Goal: Task Accomplishment & Management: Manage account settings

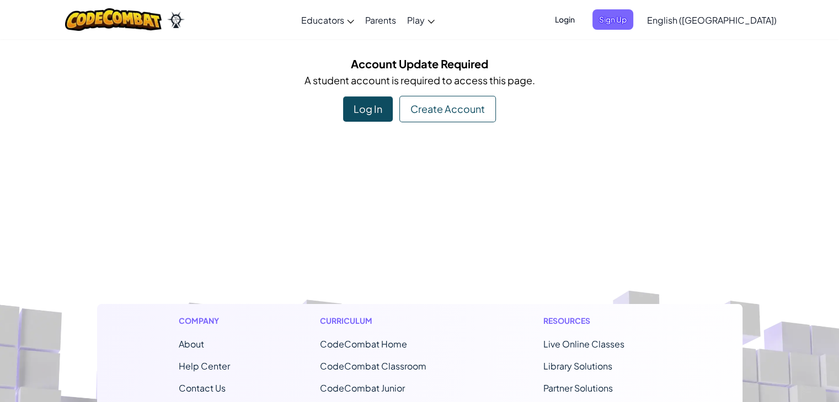
click at [365, 117] on div "Log In" at bounding box center [368, 108] width 50 height 25
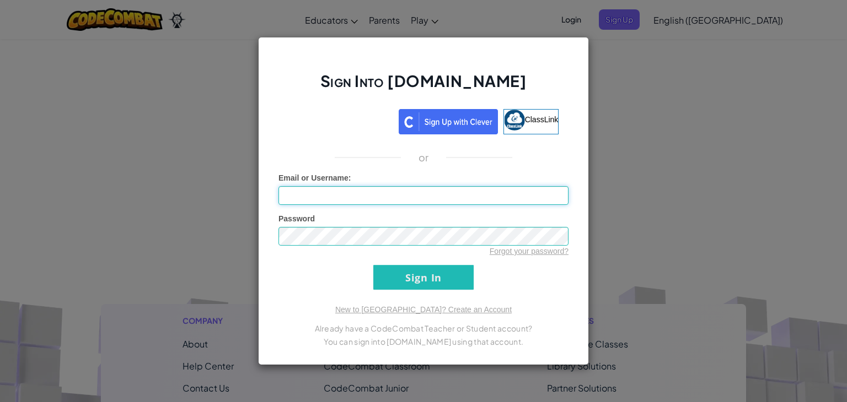
click at [309, 191] on input "Email or Username :" at bounding box center [423, 195] width 290 height 19
type input "[EMAIL_ADDRESS][DOMAIN_NAME]"
click at [406, 257] on form "Email or Username : [EMAIL_ADDRESS][DOMAIN_NAME] Password Forgot your password?…" at bounding box center [423, 231] width 290 height 117
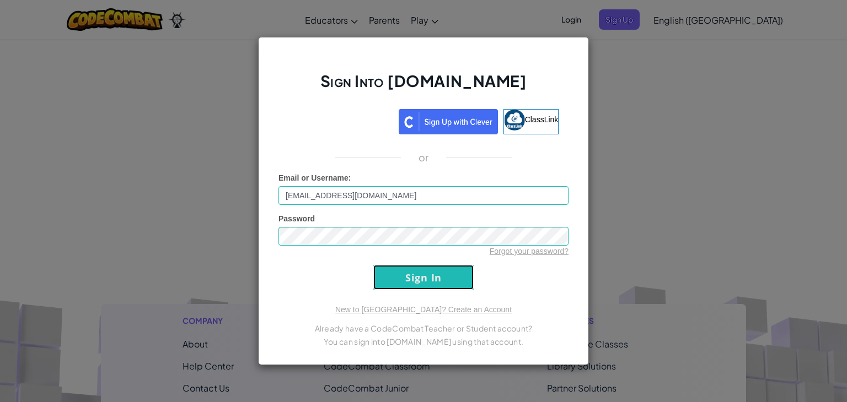
click at [407, 270] on input "Sign In" at bounding box center [423, 277] width 100 height 25
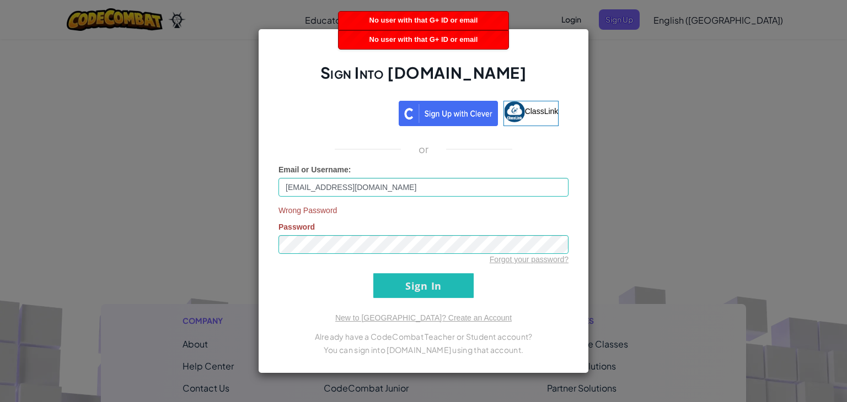
click at [639, 184] on div "Sign Into [DOMAIN_NAME] ClassLink or Email or Username : [EMAIL_ADDRESS][DOMAIN…" at bounding box center [423, 201] width 847 height 402
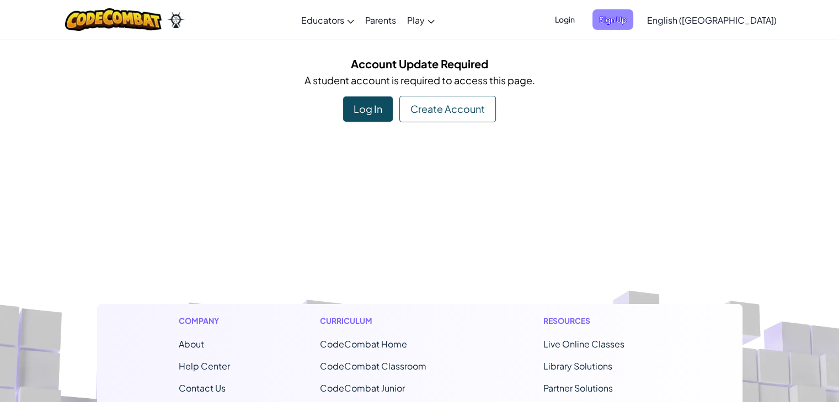
click at [633, 23] on span "Sign Up" at bounding box center [612, 19] width 41 height 20
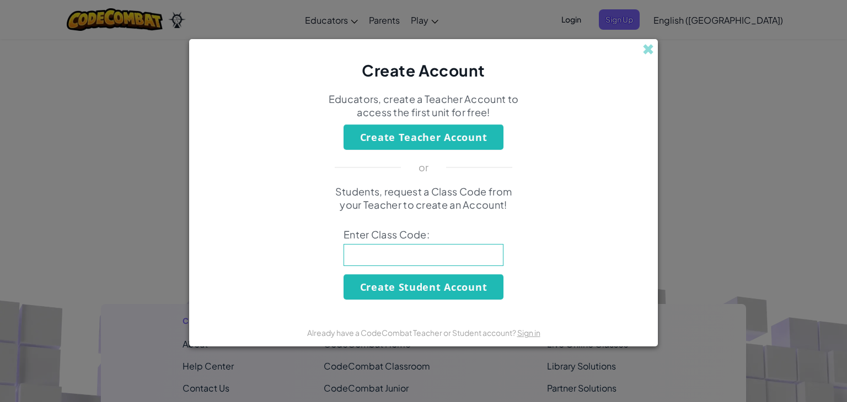
click at [720, 98] on div "Create Account Educators, create a Teacher Account to access the first unit for…" at bounding box center [423, 201] width 847 height 402
click at [643, 47] on span at bounding box center [648, 50] width 12 height 12
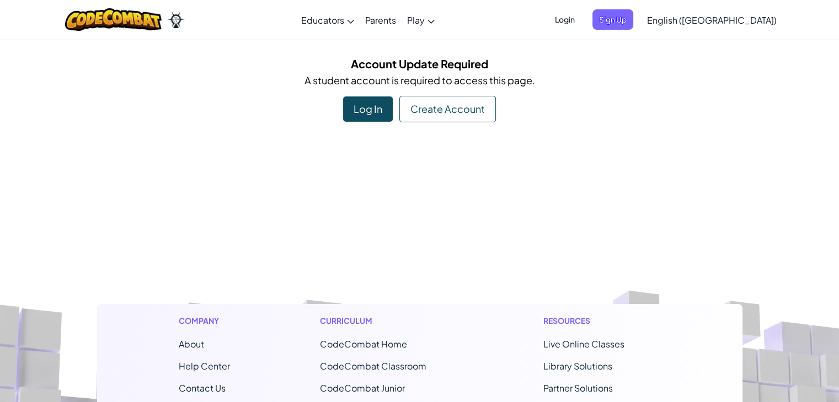
click at [581, 24] on span "Login" at bounding box center [564, 19] width 33 height 20
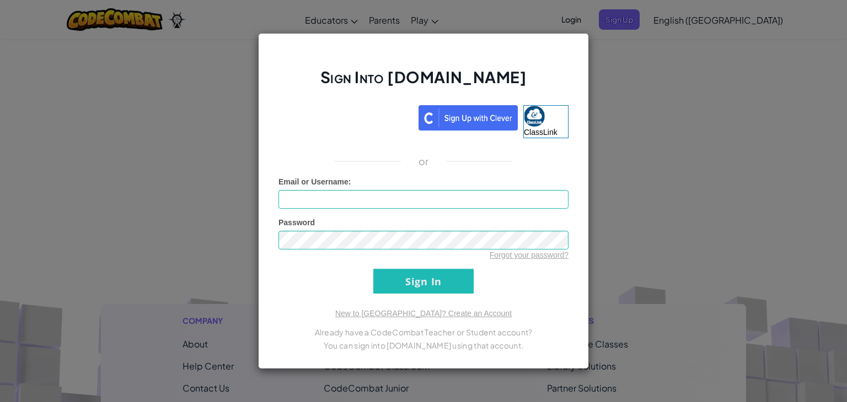
click at [152, 84] on div "Sign Into [DOMAIN_NAME] ClassLink or Unknown Error Email or Username : Password…" at bounding box center [423, 201] width 847 height 402
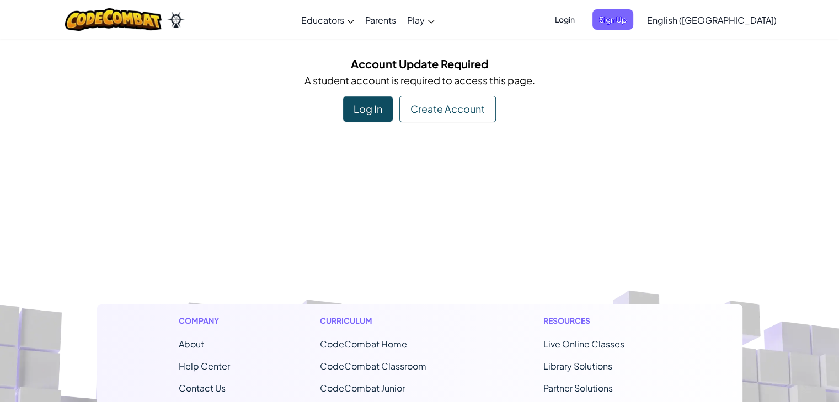
click at [345, 102] on div "Log In" at bounding box center [368, 108] width 50 height 25
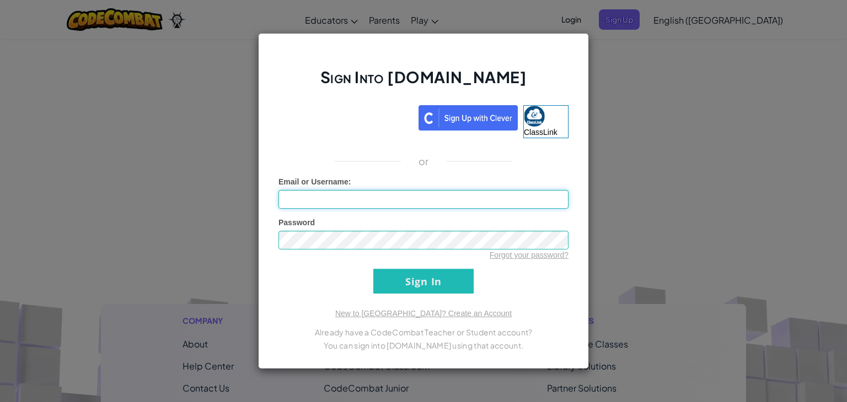
click at [364, 198] on input "Email or Username :" at bounding box center [423, 199] width 290 height 19
type input "[EMAIL_ADDRESS][DOMAIN_NAME]"
click at [415, 282] on input "Sign In" at bounding box center [423, 281] width 100 height 25
